Goal: Information Seeking & Learning: Learn about a topic

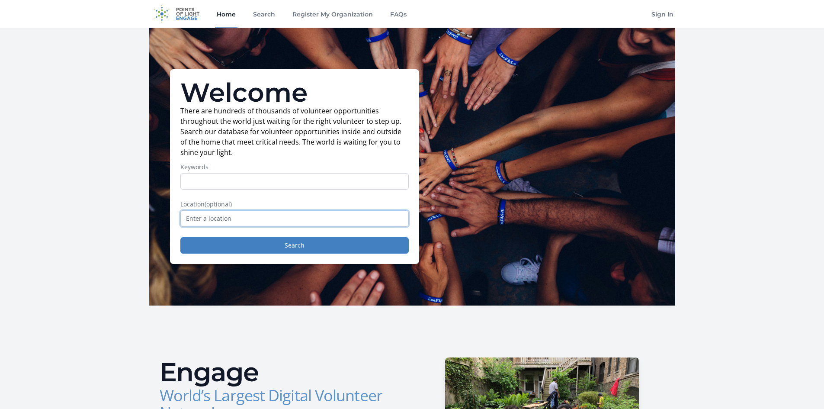
click at [275, 219] on input "text" at bounding box center [294, 218] width 228 height 16
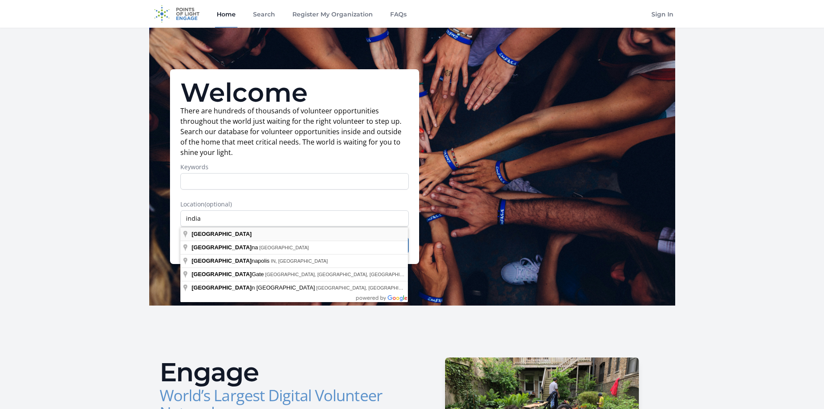
type input "[GEOGRAPHIC_DATA]"
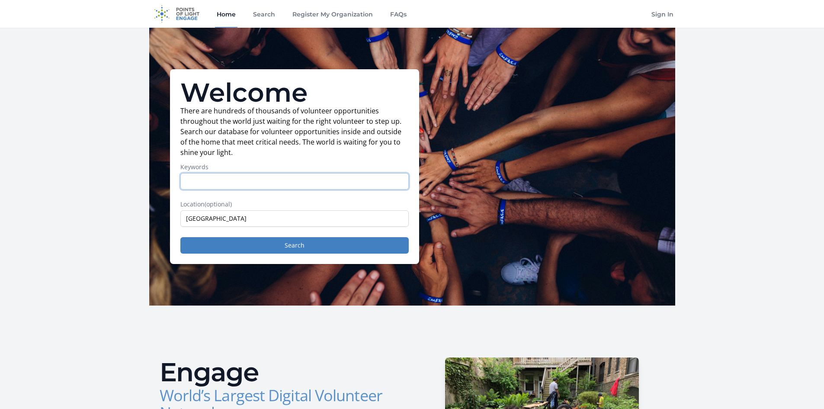
click at [242, 183] on input "Keywords" at bounding box center [294, 181] width 228 height 16
type input "virtual"
click at [180, 237] on button "Search" at bounding box center [294, 245] width 228 height 16
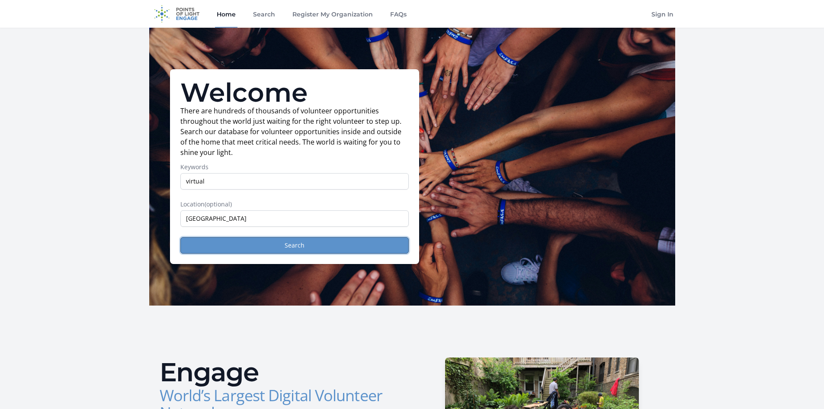
click at [288, 247] on button "Search" at bounding box center [294, 245] width 228 height 16
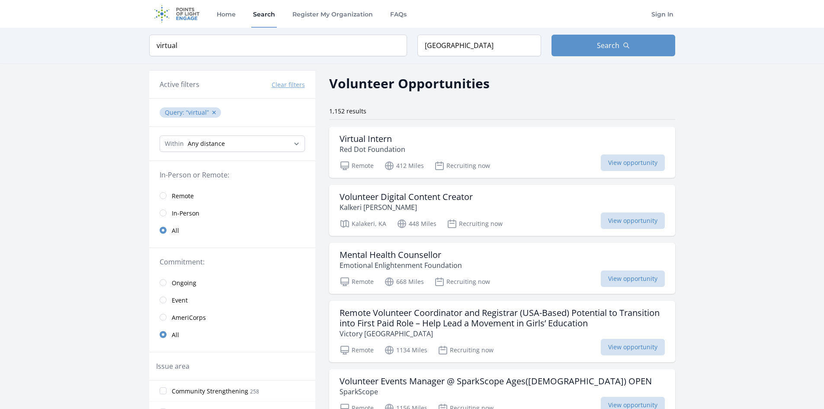
click at [167, 198] on link "Remote" at bounding box center [232, 195] width 166 height 17
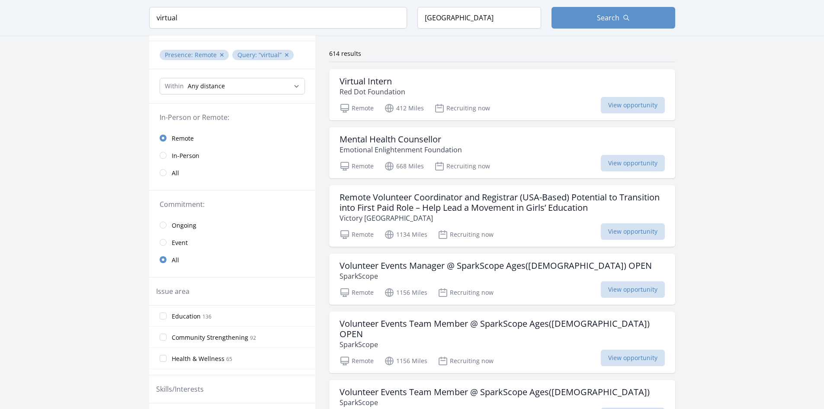
scroll to position [58, 0]
click at [295, 83] on select "Any distance , 5 Miles , 20 Miles , 50 Miles , 100 Miles" at bounding box center [232, 85] width 145 height 16
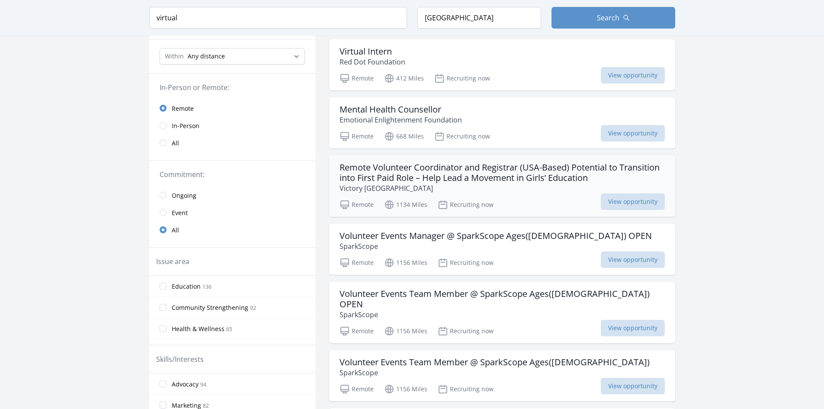
scroll to position [81, 0]
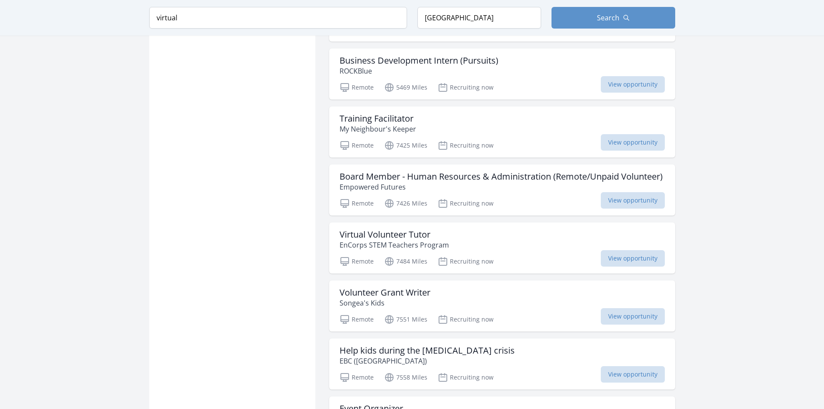
scroll to position [2003, 0]
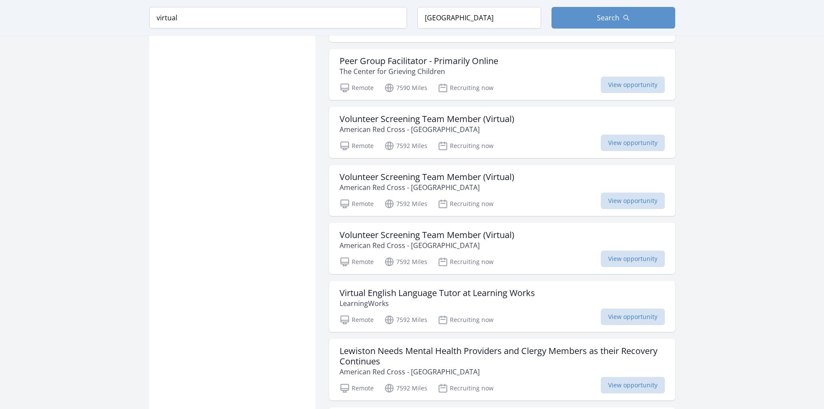
scroll to position [2534, 0]
